Goal: Task Accomplishment & Management: Manage account settings

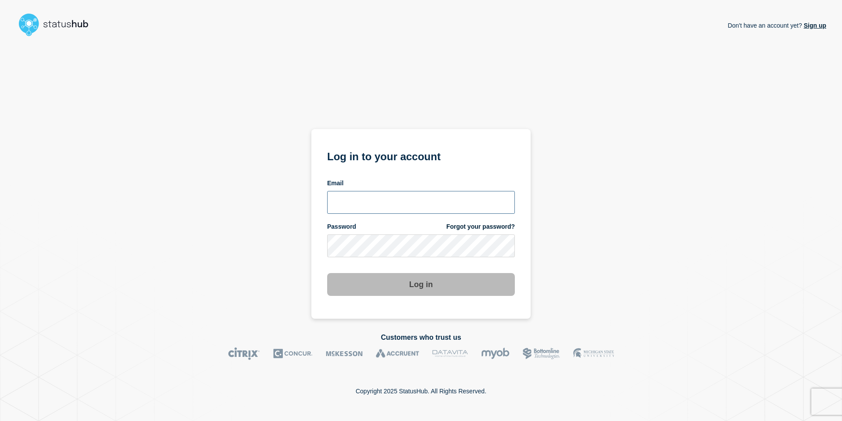
click at [416, 204] on input "email input" at bounding box center [421, 202] width 188 height 23
type input "andre.botha@theaccessgroup.com"
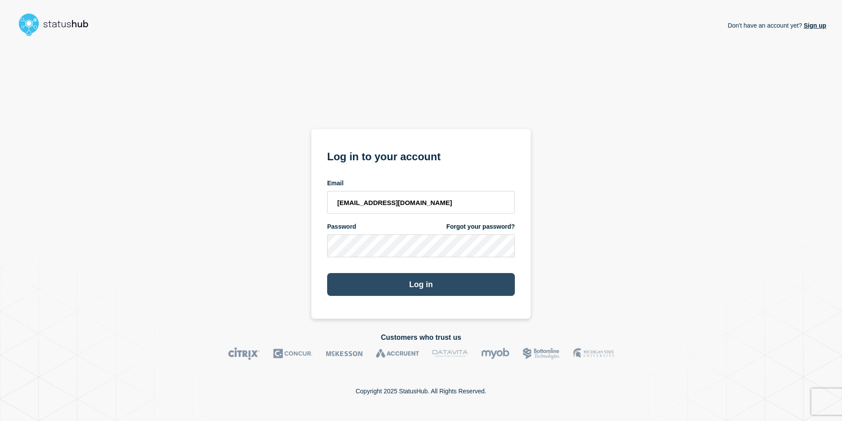
click at [427, 289] on button "Log in" at bounding box center [421, 284] width 188 height 23
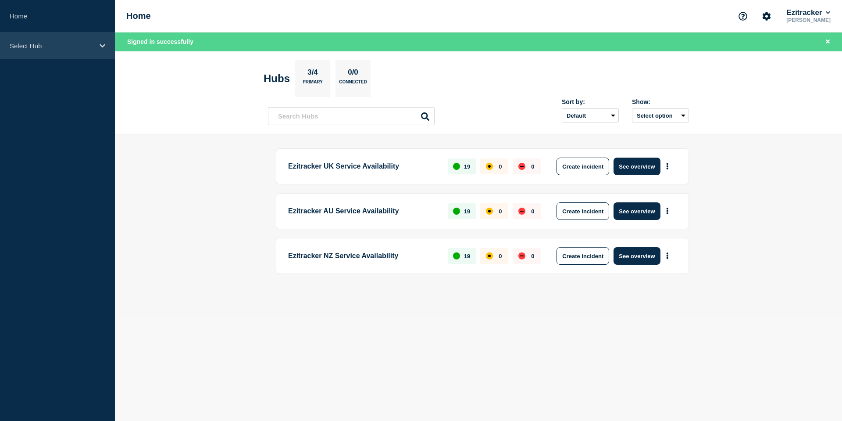
click at [39, 48] on p "Select Hub" at bounding box center [52, 45] width 84 height 7
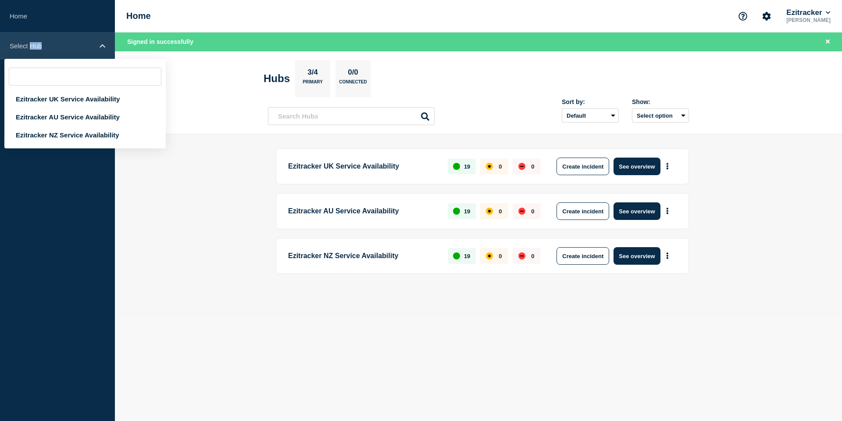
click at [39, 48] on p "Select Hub" at bounding box center [52, 45] width 84 height 7
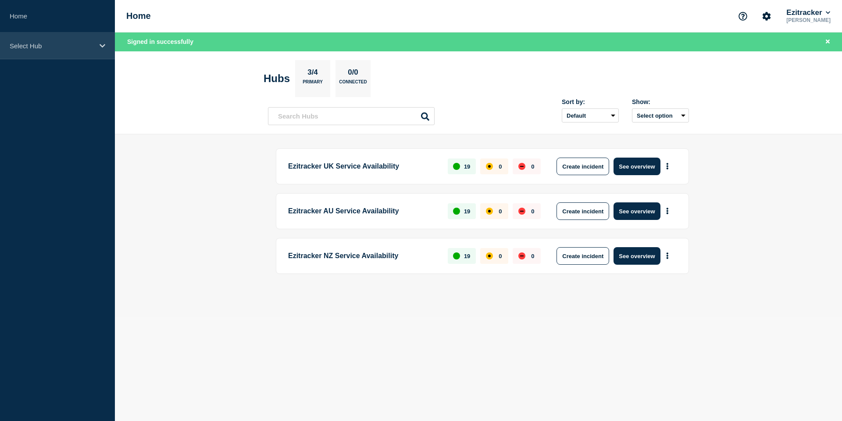
click at [41, 50] on div "Select Hub" at bounding box center [57, 45] width 115 height 27
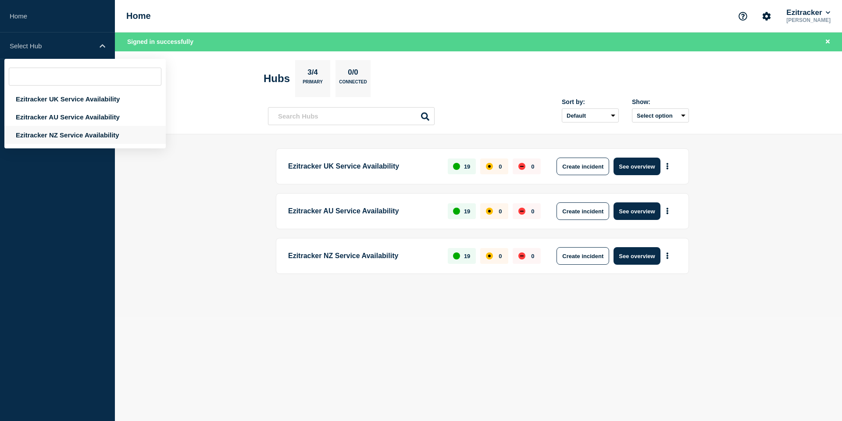
click at [42, 141] on div "Ezitracker NZ Service Availability" at bounding box center [84, 135] width 161 height 18
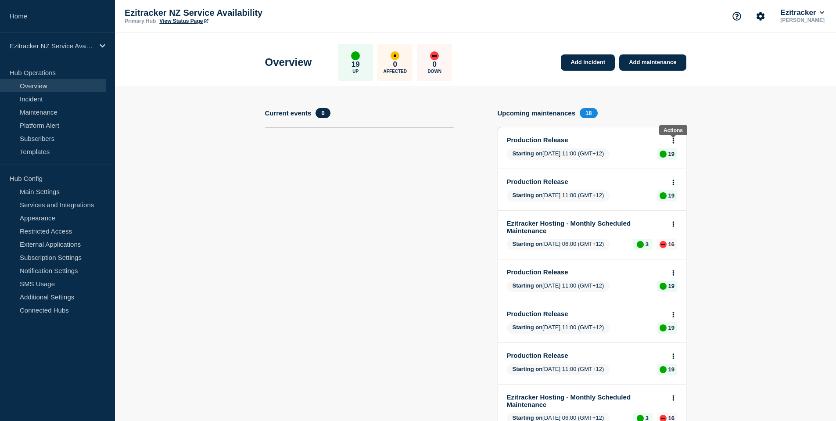
click at [673, 140] on icon at bounding box center [673, 141] width 2 height 6
click at [666, 171] on link "Edit maintenance" at bounding box center [671, 173] width 47 height 7
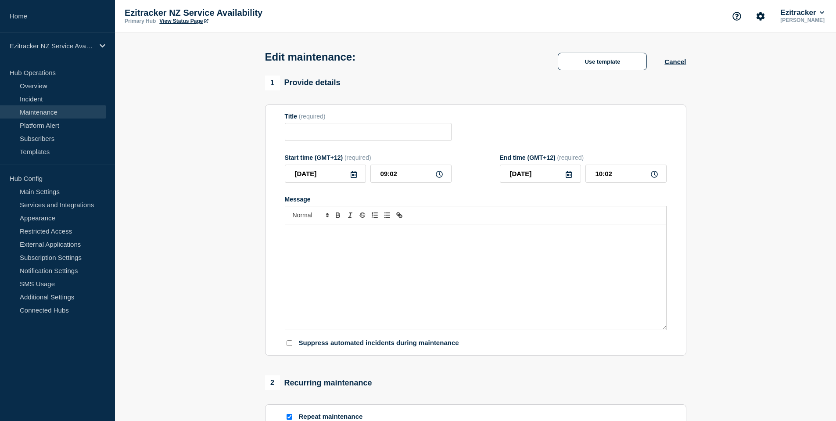
type input "Production Release"
type input "11:00"
type input "11:15"
checkbox input "true"
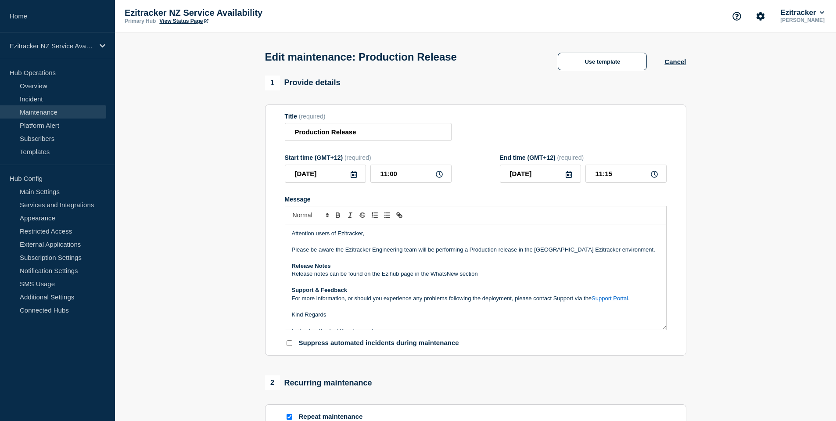
click at [677, 58] on div "Use template Cancel" at bounding box center [613, 62] width 146 height 18
click at [678, 63] on button "Cancel" at bounding box center [674, 61] width 21 height 7
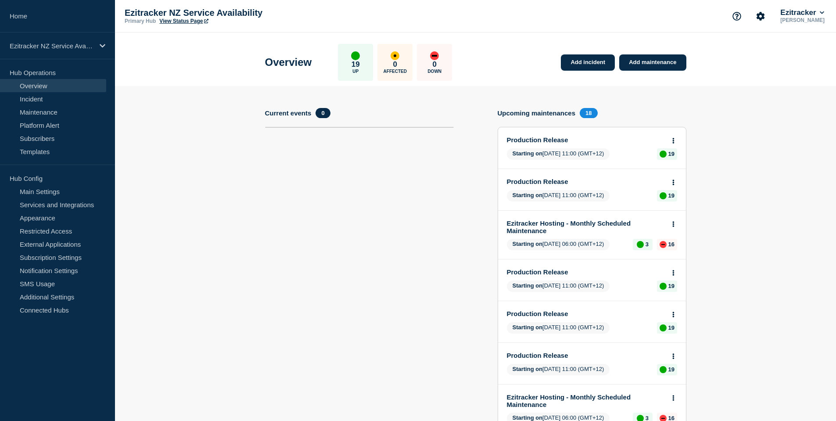
click at [672, 140] on icon at bounding box center [673, 141] width 2 height 6
click at [672, 159] on link "View maintenance" at bounding box center [673, 161] width 50 height 7
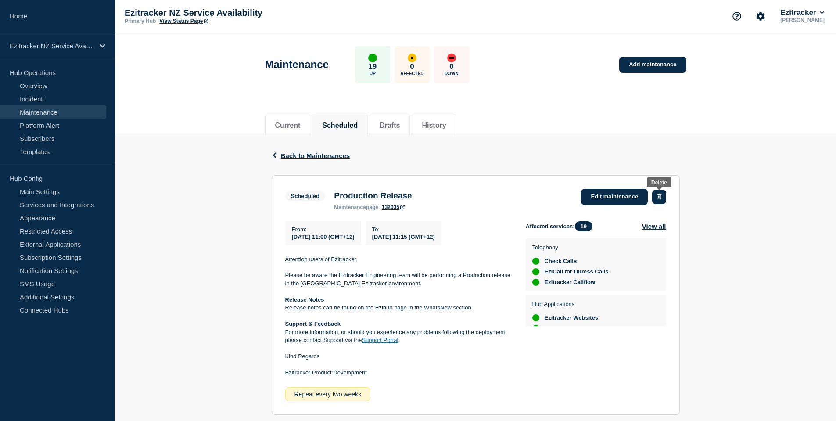
click at [661, 193] on icon "button" at bounding box center [658, 196] width 5 height 6
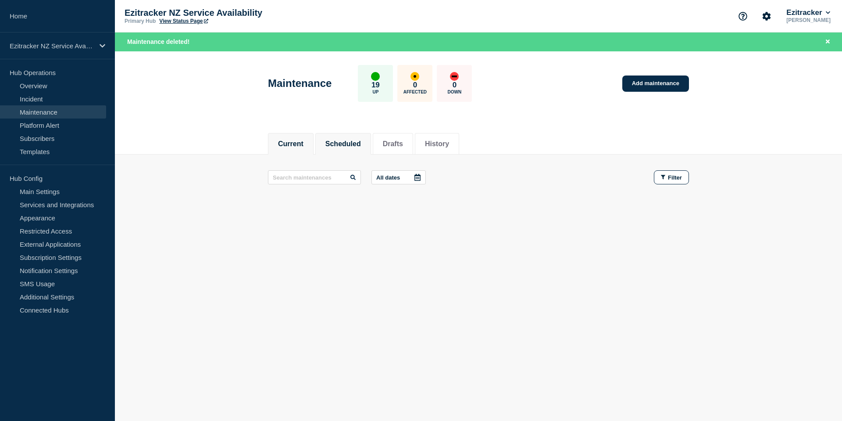
click at [345, 143] on button "Scheduled" at bounding box center [344, 144] width 36 height 8
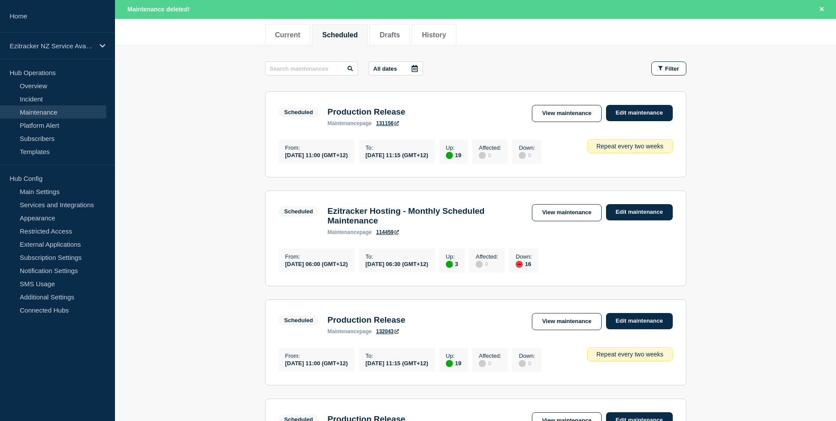
scroll to position [132, 0]
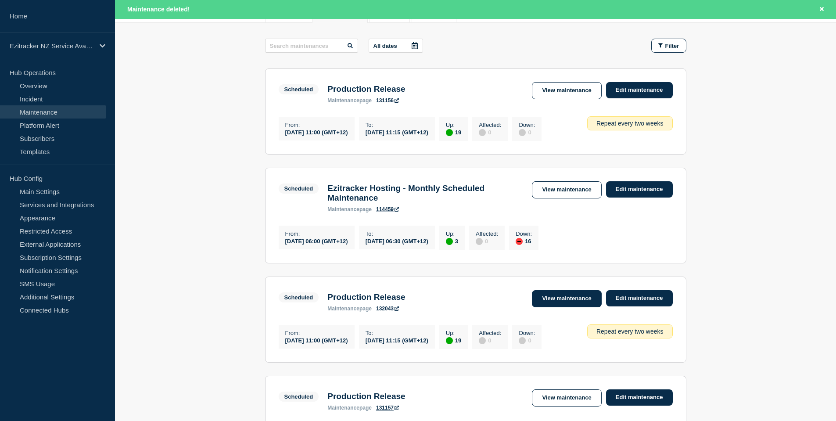
click at [579, 307] on link "View maintenance" at bounding box center [566, 298] width 69 height 17
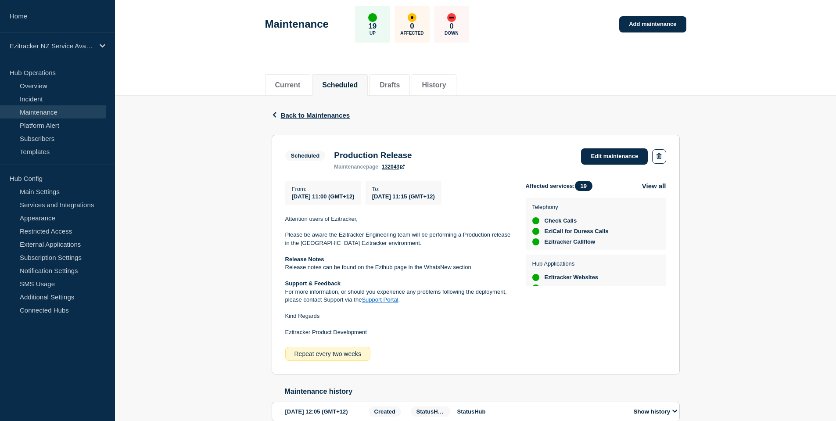
scroll to position [93, 0]
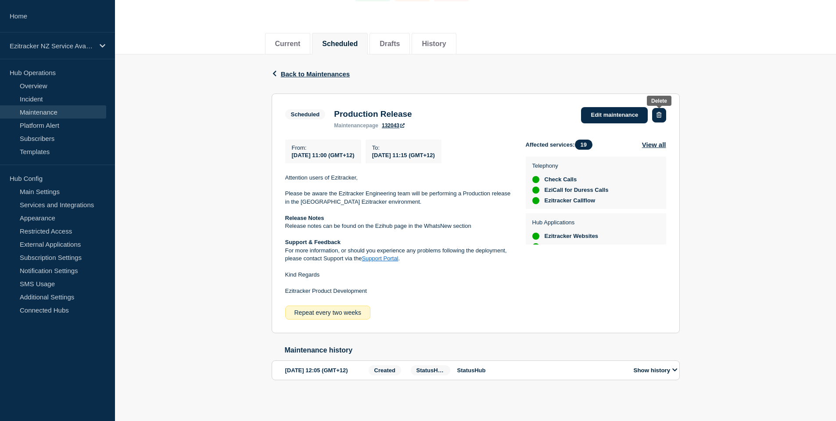
click at [662, 108] on button "button" at bounding box center [659, 115] width 14 height 14
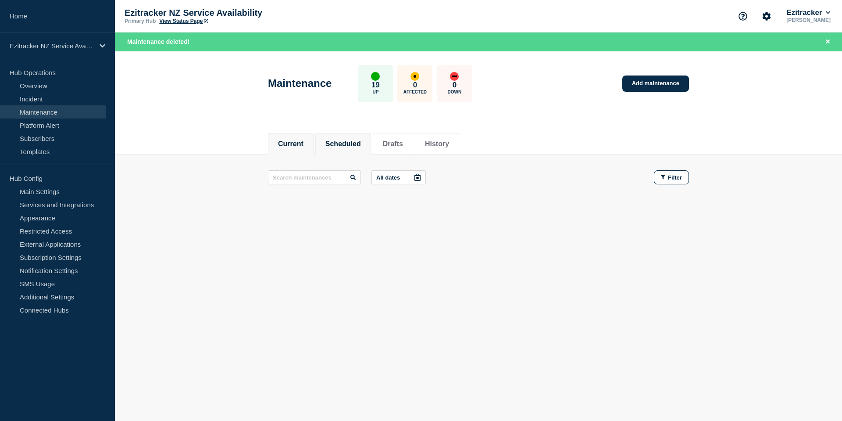
click at [338, 140] on button "Scheduled" at bounding box center [344, 144] width 36 height 8
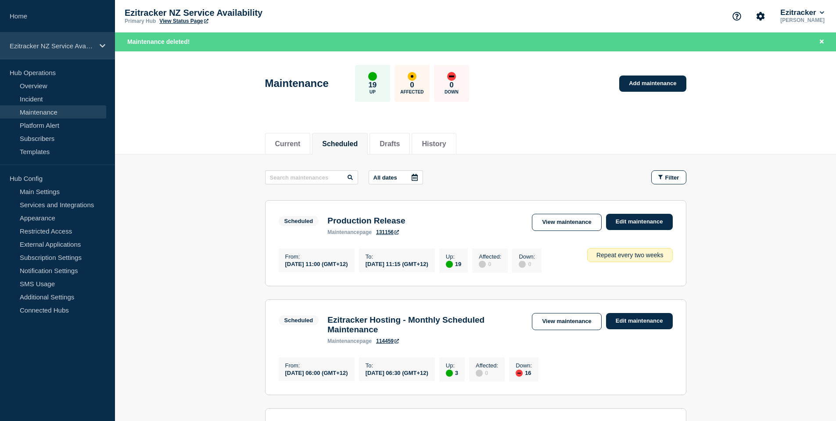
click at [107, 39] on div "Ezitracker NZ Service Availability" at bounding box center [57, 45] width 115 height 27
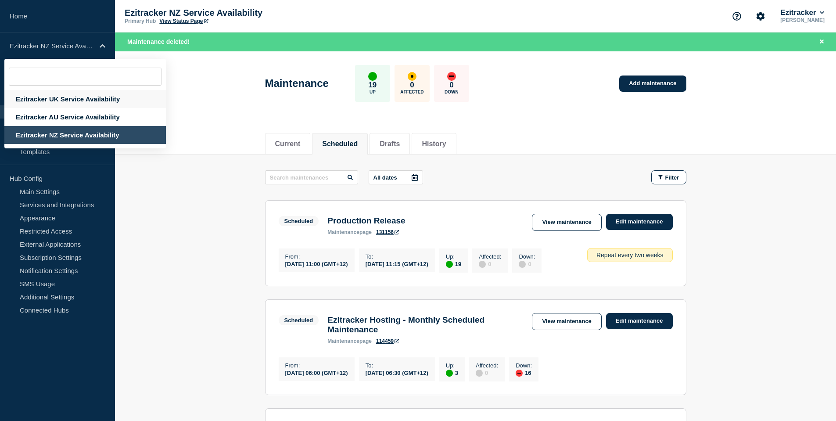
click at [70, 94] on div "Ezitracker UK Service Availability" at bounding box center [84, 99] width 161 height 18
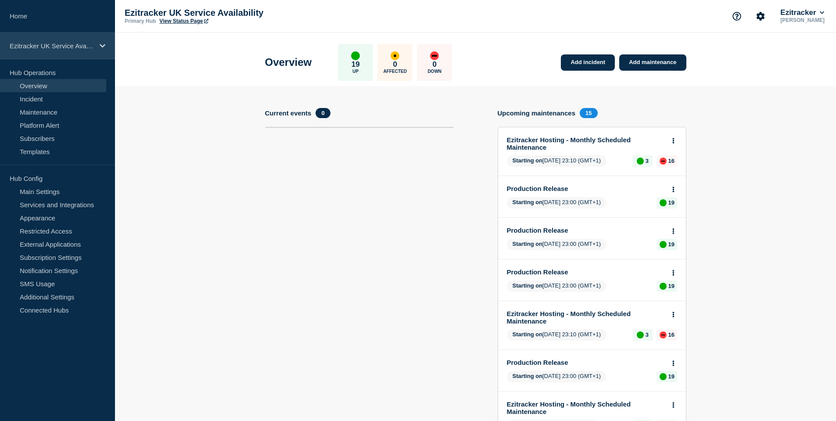
click at [103, 40] on div "Ezitracker UK Service Availability" at bounding box center [57, 45] width 115 height 27
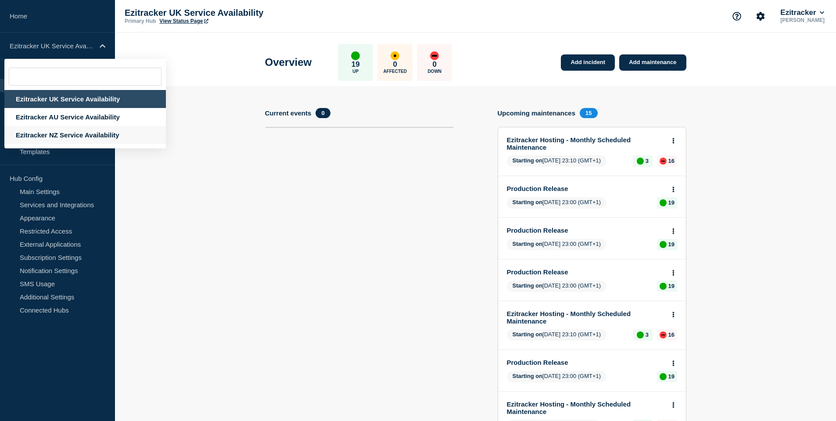
click at [53, 132] on div "Ezitracker NZ Service Availability" at bounding box center [84, 135] width 161 height 18
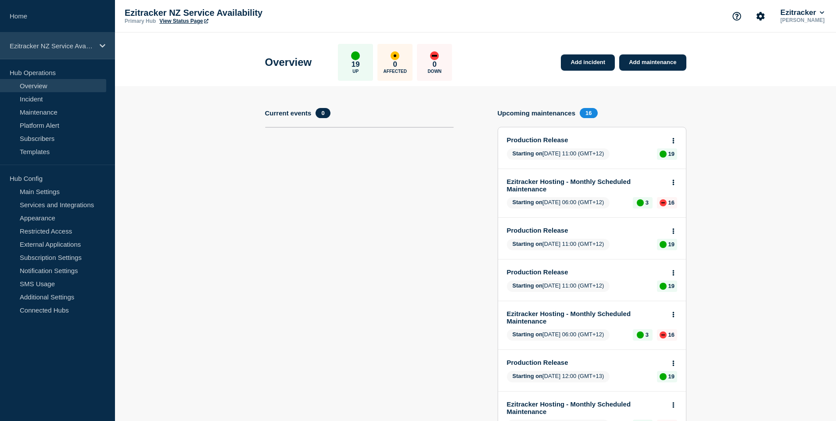
click at [96, 47] on div "Ezitracker NZ Service Availability" at bounding box center [57, 45] width 115 height 27
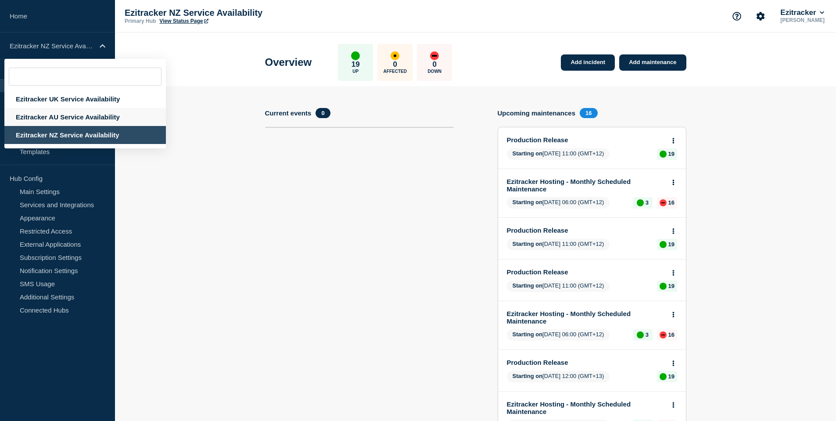
drag, startPoint x: 81, startPoint y: 117, endPoint x: 86, endPoint y: 116, distance: 5.8
click at [81, 117] on div "Ezitracker AU Service Availability" at bounding box center [84, 117] width 161 height 18
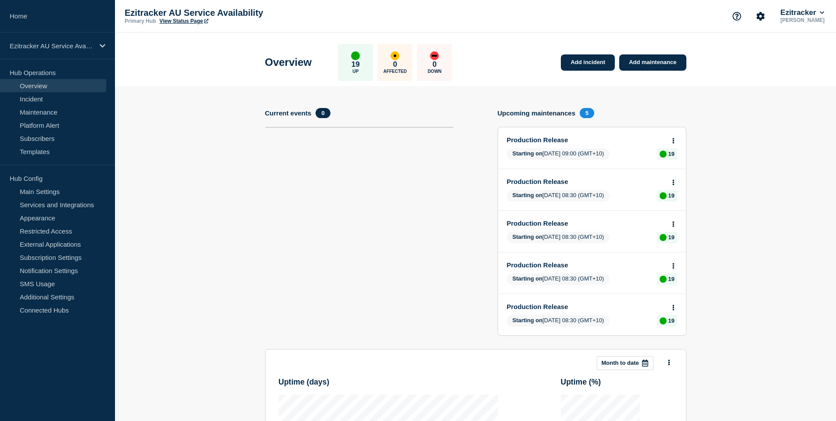
click at [671, 138] on body "Home Ezitracker AU Service Availability Hub Operations Overview Incident Mainte…" at bounding box center [418, 210] width 836 height 421
click at [673, 140] on icon at bounding box center [673, 141] width 2 height 6
click at [669, 161] on link "View maintenance" at bounding box center [673, 161] width 50 height 7
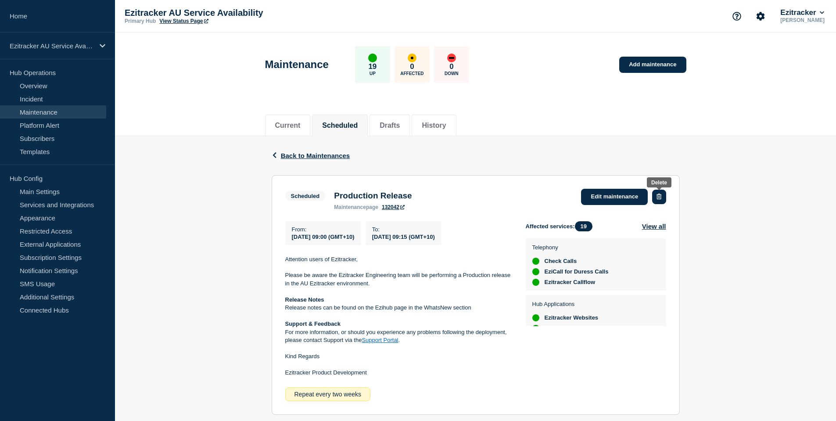
click at [658, 192] on button "button" at bounding box center [659, 197] width 14 height 14
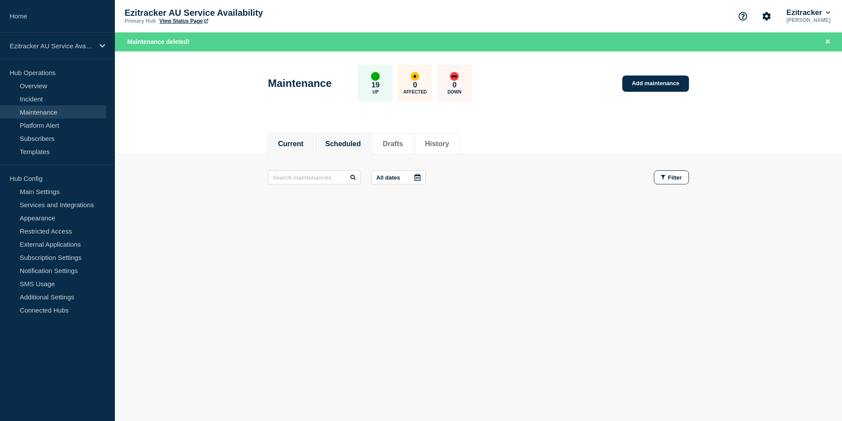
click at [351, 146] on button "Scheduled" at bounding box center [344, 144] width 36 height 8
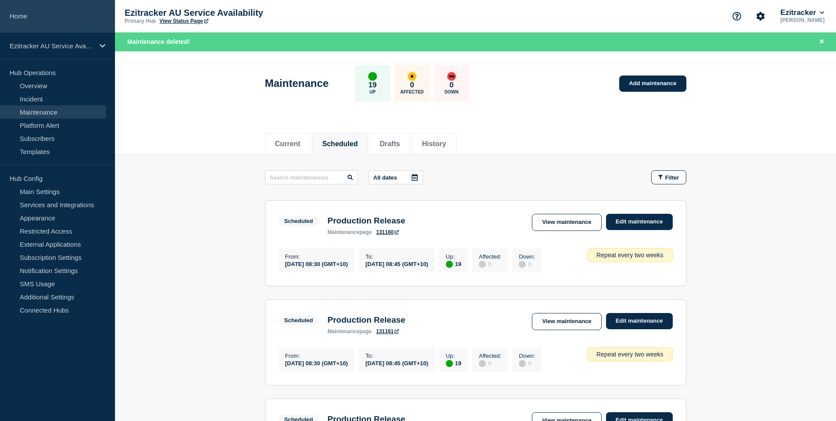
click at [21, 15] on link "Home" at bounding box center [57, 16] width 115 height 32
